Goal: Task Accomplishment & Management: Complete application form

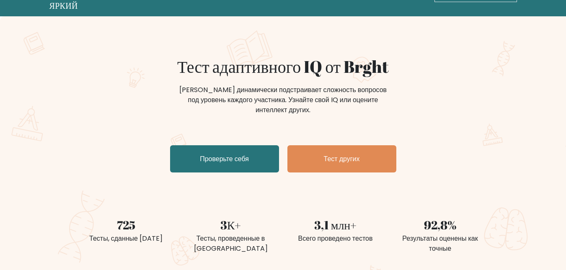
scroll to position [35, 0]
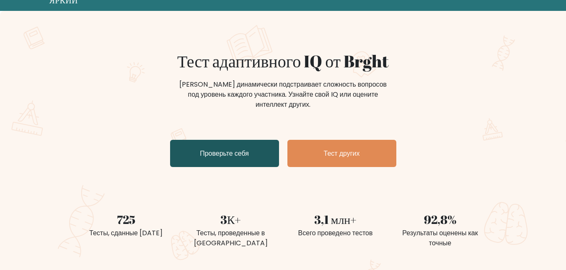
click at [255, 164] on link "Проверьте себя" at bounding box center [224, 153] width 109 height 27
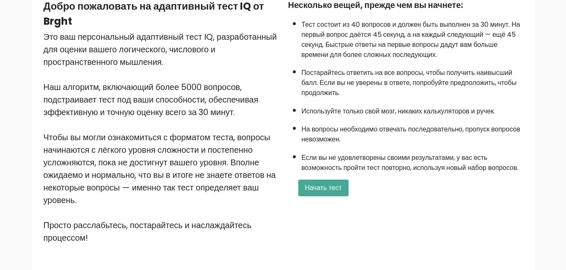
scroll to position [88, 0]
click at [309, 194] on button "Начать тест" at bounding box center [323, 187] width 50 height 17
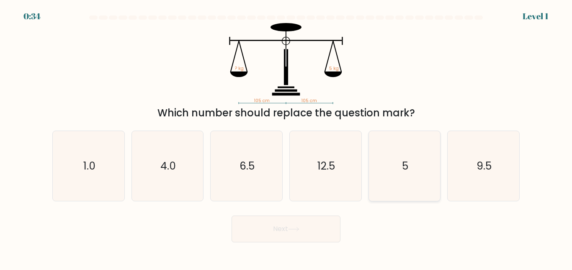
click at [392, 168] on icon "5" at bounding box center [404, 166] width 70 height 70
click at [286, 137] on input "e. 5" at bounding box center [286, 136] width 0 height 2
radio input "true"
click at [297, 231] on icon at bounding box center [293, 229] width 11 height 5
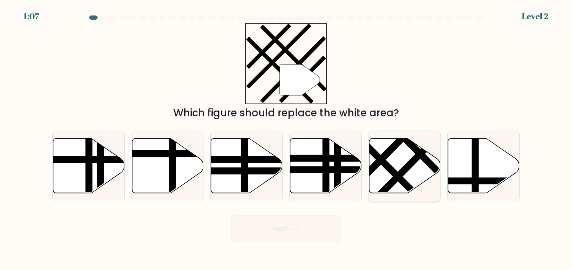
click at [388, 170] on line at bounding box center [369, 149] width 115 height 114
click at [286, 137] on input "e." at bounding box center [286, 136] width 0 height 2
radio input "true"
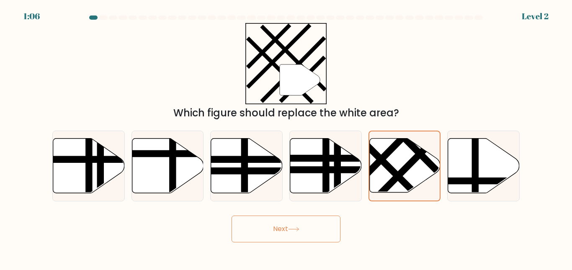
click at [300, 237] on button "Next" at bounding box center [286, 229] width 109 height 27
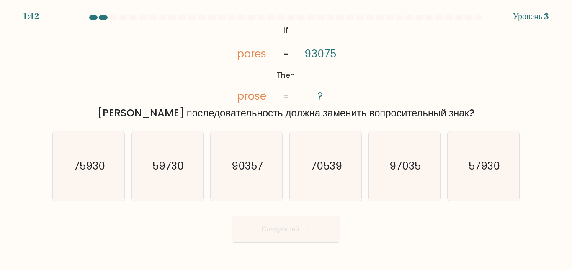
click at [440, 64] on div "@import url('https://fonts.googleapis.com/css?family=Abril+Fatface:400,100,100i…" at bounding box center [285, 72] width 477 height 98
drag, startPoint x: 235, startPoint y: 55, endPoint x: 265, endPoint y: 54, distance: 30.6
click at [265, 54] on icon "@import url('https://fonts.googleapis.com/css?family=Abril+Fatface:400,100,100i…" at bounding box center [285, 63] width 131 height 81
click at [265, 54] on tspan "pores" at bounding box center [251, 53] width 29 height 15
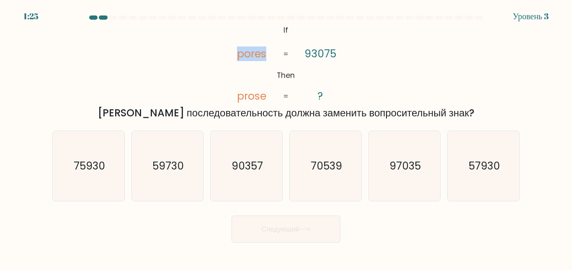
drag, startPoint x: 265, startPoint y: 54, endPoint x: 237, endPoint y: 55, distance: 28.1
click at [237, 55] on tspan "pores" at bounding box center [251, 53] width 29 height 15
copy icon "pores"
click at [262, 93] on tspan "prose" at bounding box center [251, 96] width 29 height 15
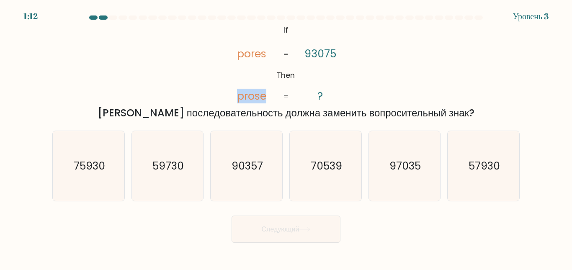
copy tspan "prose"
click at [392, 66] on div "@import url('https://fonts.googleapis.com/css?family=Abril+Fatface:400,100,100i…" at bounding box center [285, 72] width 477 height 98
drag, startPoint x: 257, startPoint y: 172, endPoint x: 250, endPoint y: 161, distance: 12.7
click at [250, 161] on text "90357" at bounding box center [247, 166] width 31 height 15
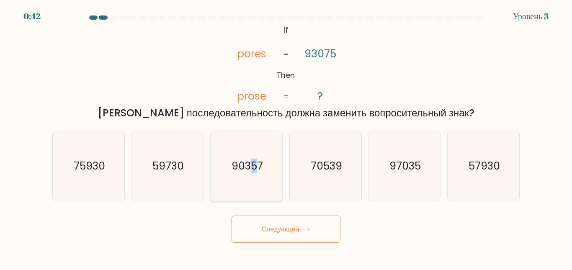
click at [286, 137] on input "в. 90357" at bounding box center [286, 136] width 0 height 2
radio input "true"
click at [285, 233] on font "Следующий" at bounding box center [281, 229] width 38 height 10
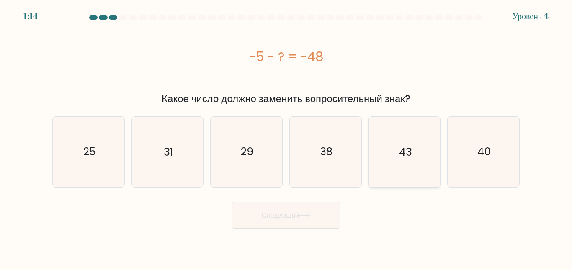
click at [392, 151] on icon "43" at bounding box center [404, 152] width 70 height 70
click at [286, 137] on input "и. 43" at bounding box center [286, 136] width 0 height 2
radio input "true"
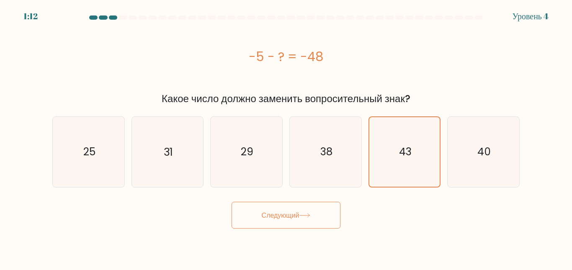
click at [302, 216] on icon at bounding box center [304, 215] width 11 height 5
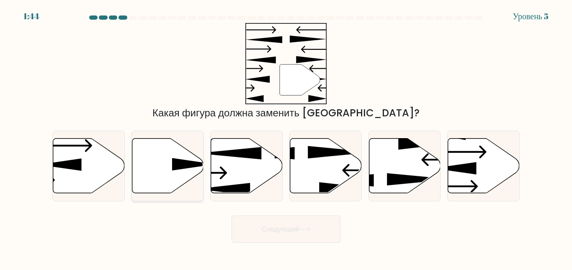
click at [160, 160] on icon at bounding box center [168, 165] width 72 height 55
click at [286, 137] on input "б." at bounding box center [286, 136] width 0 height 2
radio input "true"
click at [263, 222] on button "Следующий" at bounding box center [286, 229] width 109 height 27
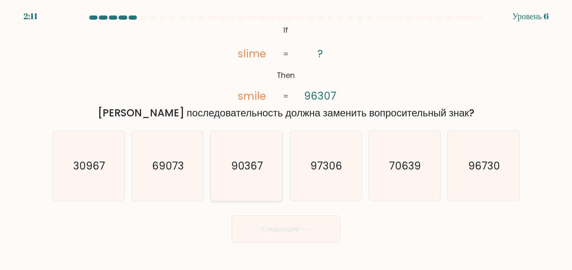
click at [252, 168] on text "90367" at bounding box center [247, 166] width 32 height 15
click at [286, 137] on input "в. 90367" at bounding box center [286, 136] width 0 height 2
radio input "true"
click at [258, 230] on button "Следующий" at bounding box center [286, 229] width 109 height 27
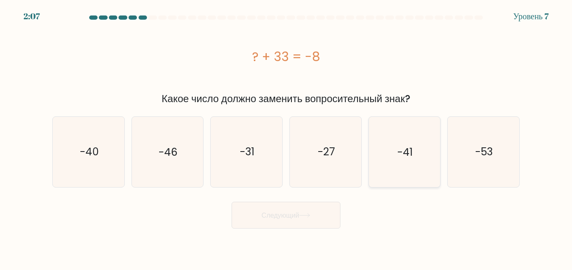
click at [416, 121] on icon "-41" at bounding box center [404, 152] width 70 height 70
click at [286, 135] on input "и. -41" at bounding box center [286, 136] width 0 height 2
radio input "true"
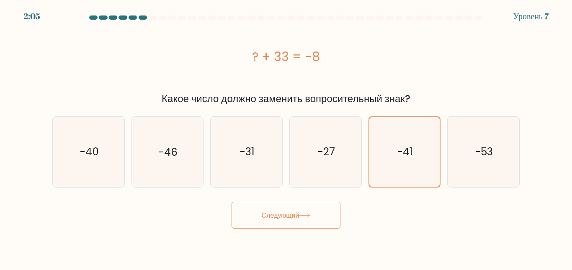
click at [291, 212] on font "Следующий" at bounding box center [281, 215] width 38 height 10
